Goal: Check status: Check status

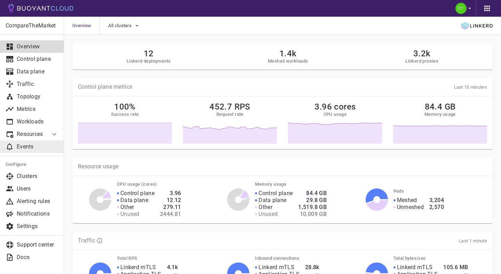
click at [42, 144] on p "Events" at bounding box center [38, 146] width 42 height 7
